Goal: Task Accomplishment & Management: Complete application form

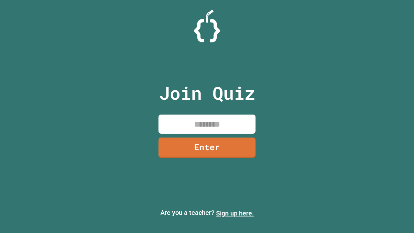
click at [235, 213] on link "Sign up here." at bounding box center [235, 213] width 38 height 8
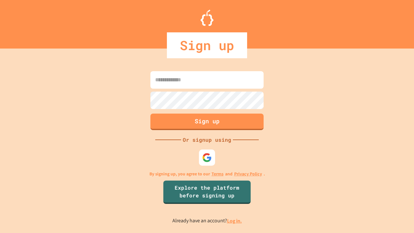
click at [235, 221] on link "Log in." at bounding box center [234, 220] width 15 height 7
